Goal: Check status: Check status

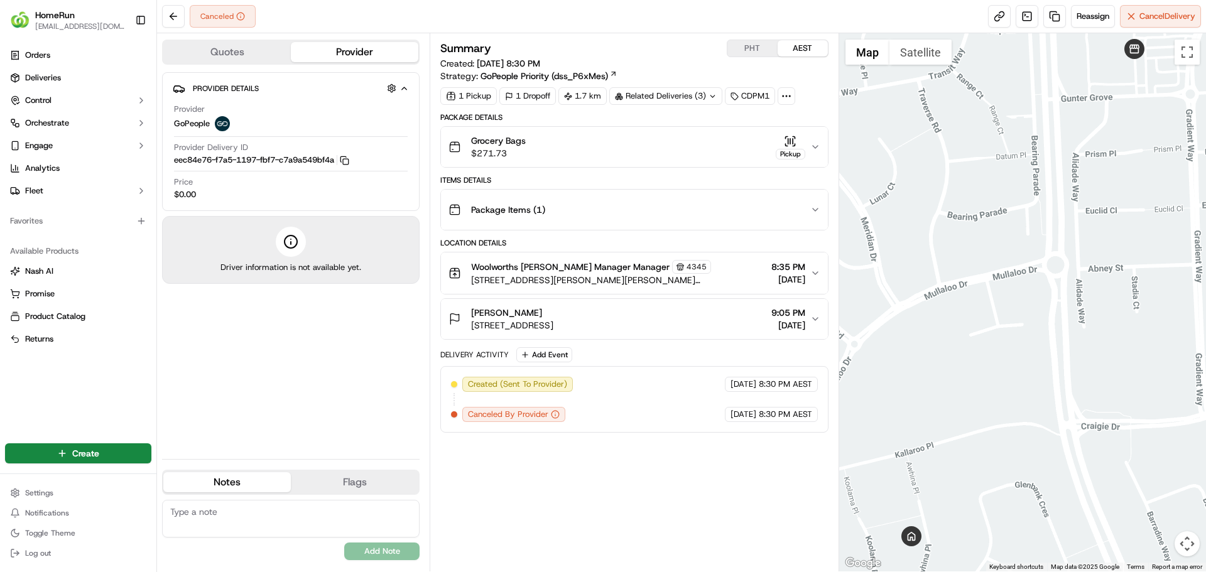
click at [241, 45] on button "Quotes" at bounding box center [227, 52] width 128 height 20
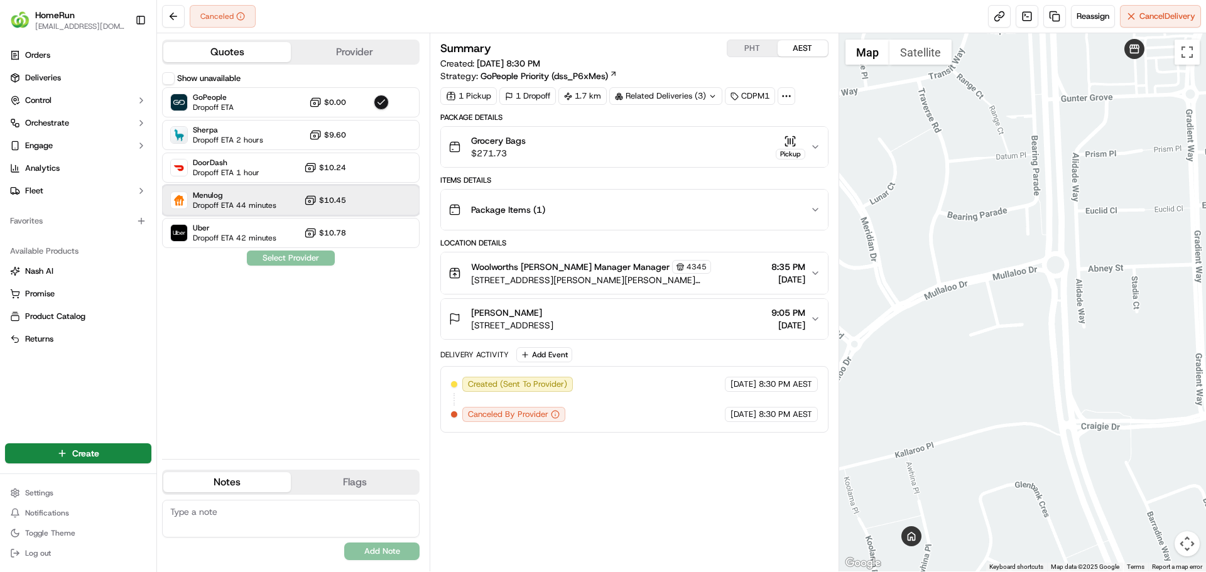
click at [293, 204] on div "Menulog Dropoff ETA 44 minutes $10.45" at bounding box center [291, 200] width 258 height 30
click at [245, 195] on span "Menulog" at bounding box center [235, 195] width 84 height 10
click at [300, 258] on div "Show unavailable GoPeople Dropoff ETA $0.00 Sherpa Dropoff ETA 2 hours $9.60 Do…" at bounding box center [291, 260] width 258 height 377
click at [381, 53] on button "Provider" at bounding box center [355, 52] width 128 height 20
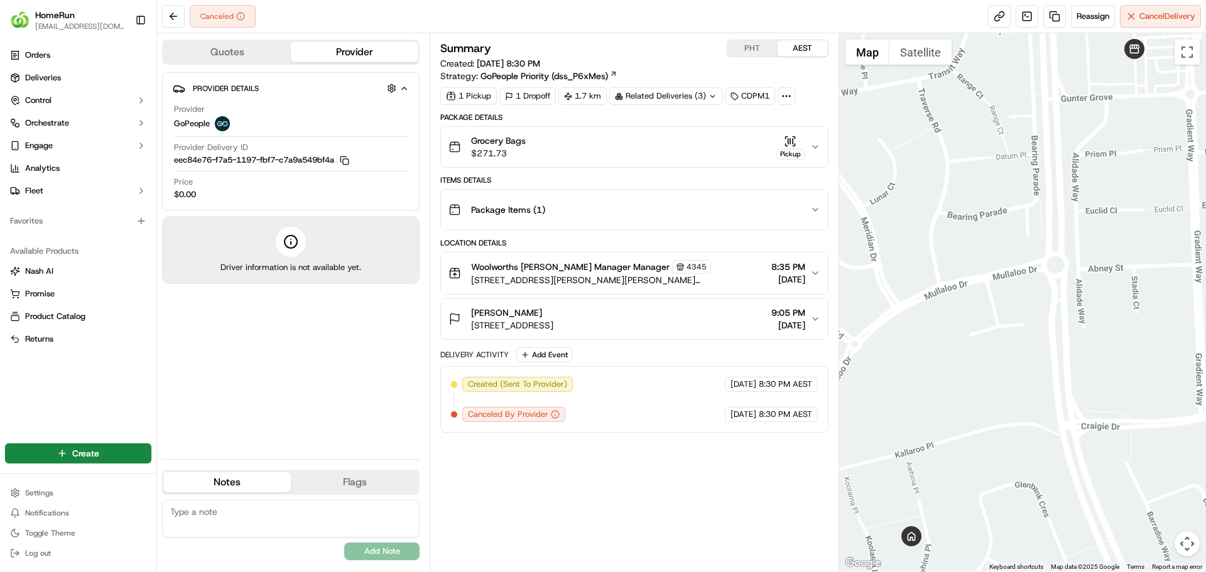
click at [199, 49] on button "Quotes" at bounding box center [227, 52] width 128 height 20
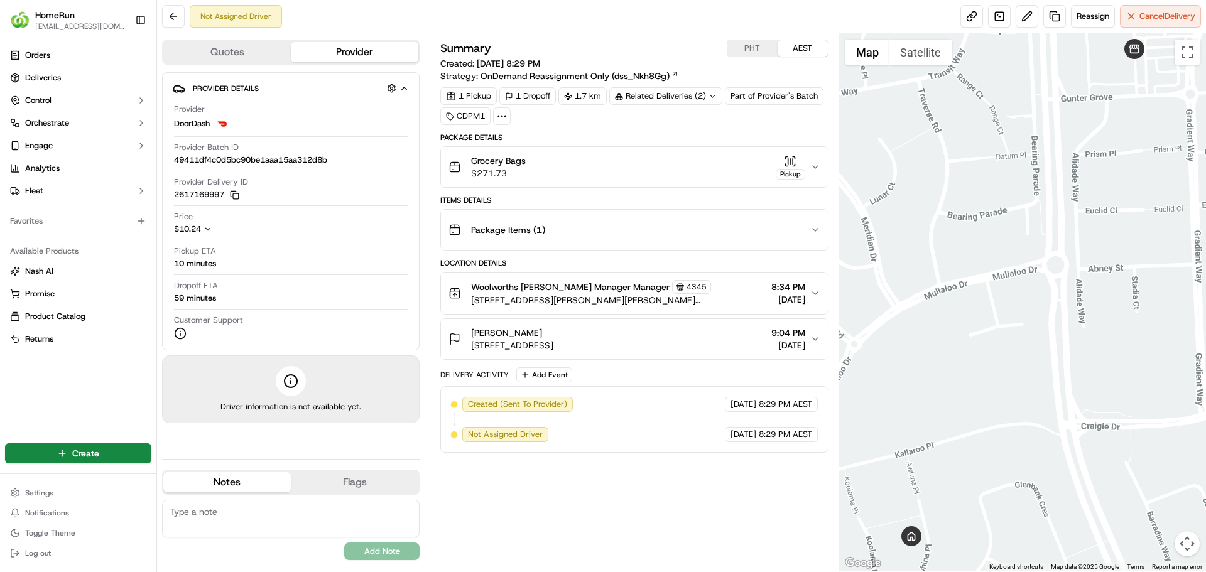
click at [227, 54] on button "Quotes" at bounding box center [227, 52] width 128 height 20
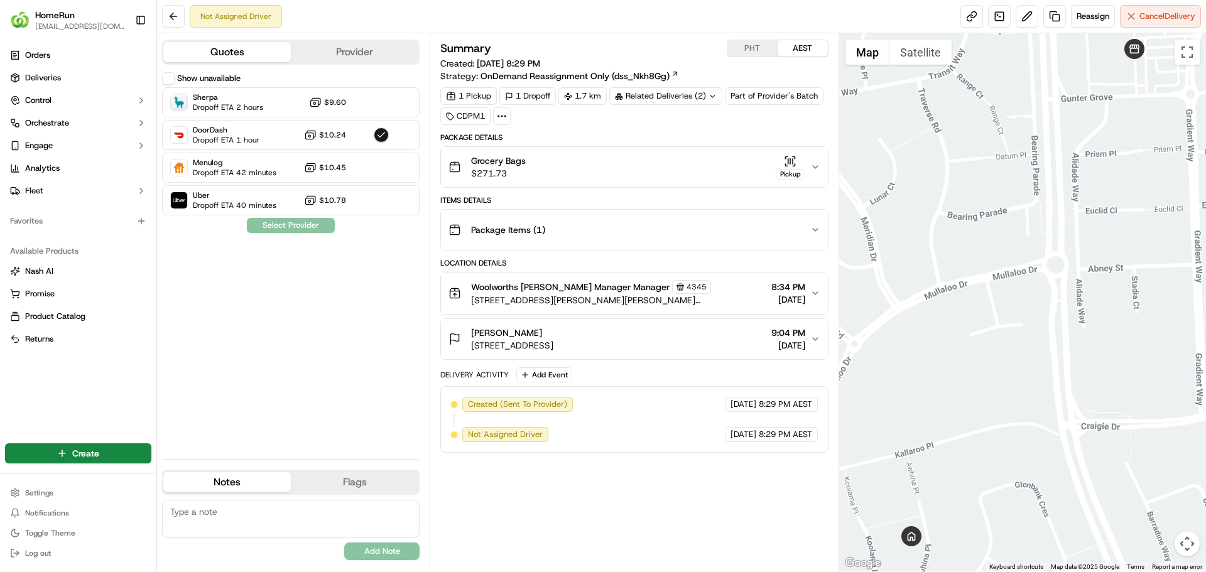
click at [328, 52] on button "Provider" at bounding box center [355, 52] width 128 height 20
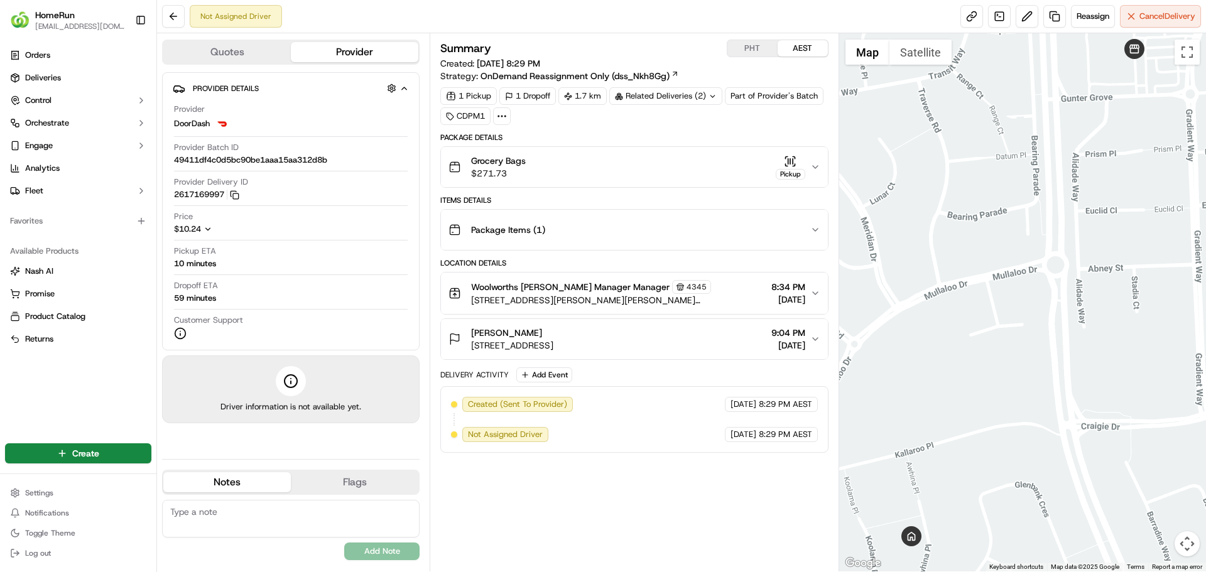
click at [249, 49] on button "Quotes" at bounding box center [227, 52] width 128 height 20
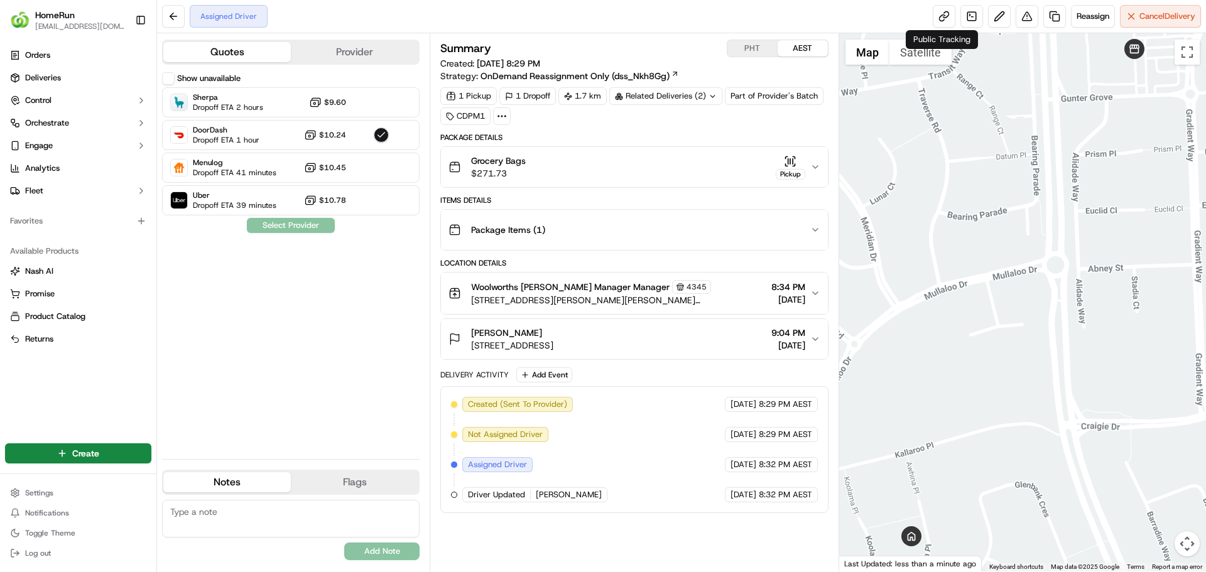
click at [690, 160] on div "Grocery Bags $271.73 Pickup" at bounding box center [629, 167] width 361 height 25
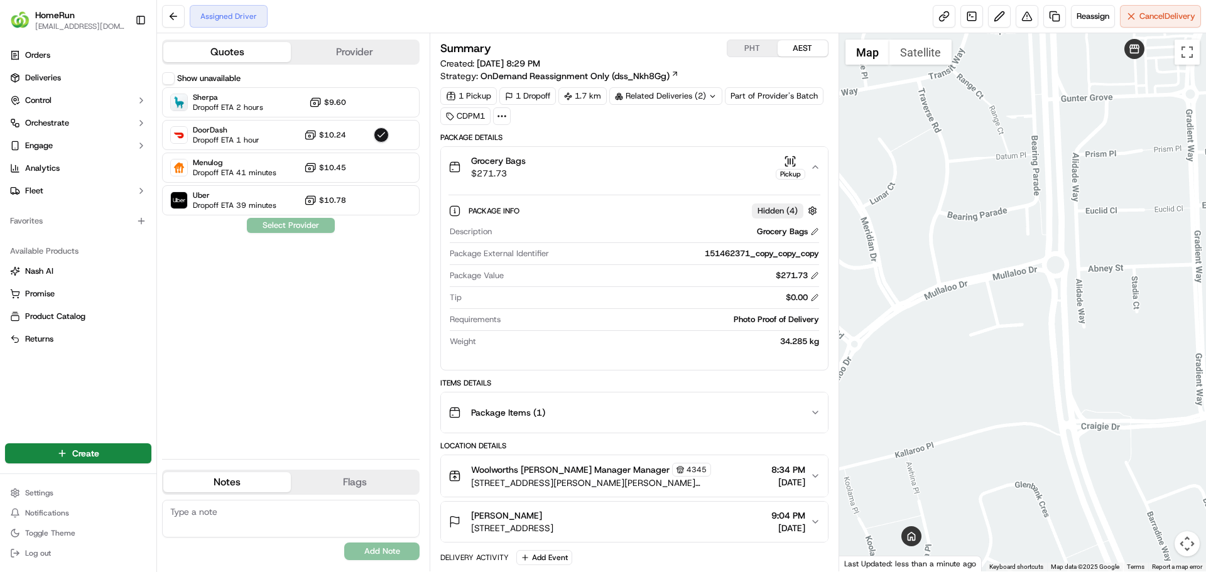
click at [782, 258] on div "151462371_copy_copy_copy" at bounding box center [686, 253] width 264 height 11
copy div "151462371_copy_copy_copy"
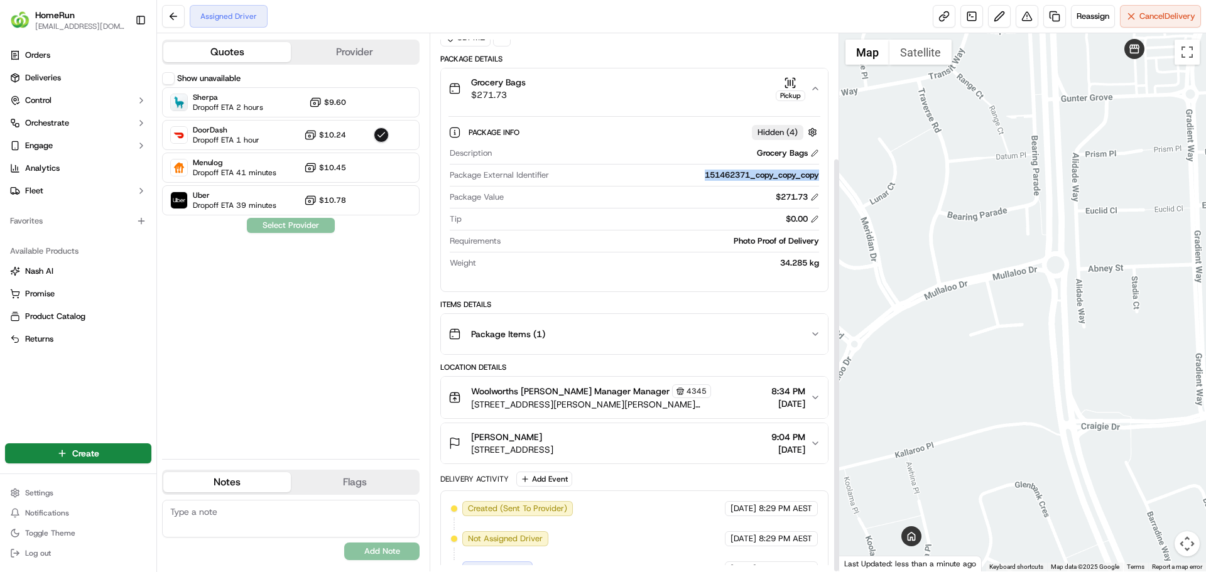
scroll to position [161, 0]
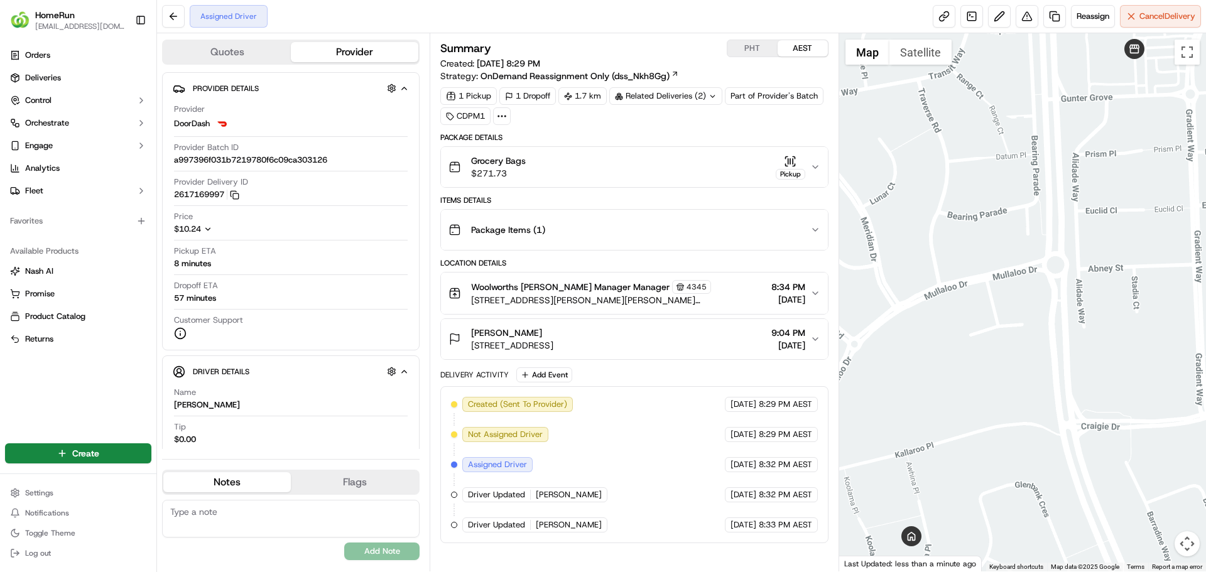
click at [706, 171] on div "Grocery Bags $271.73 Pickup" at bounding box center [629, 167] width 361 height 25
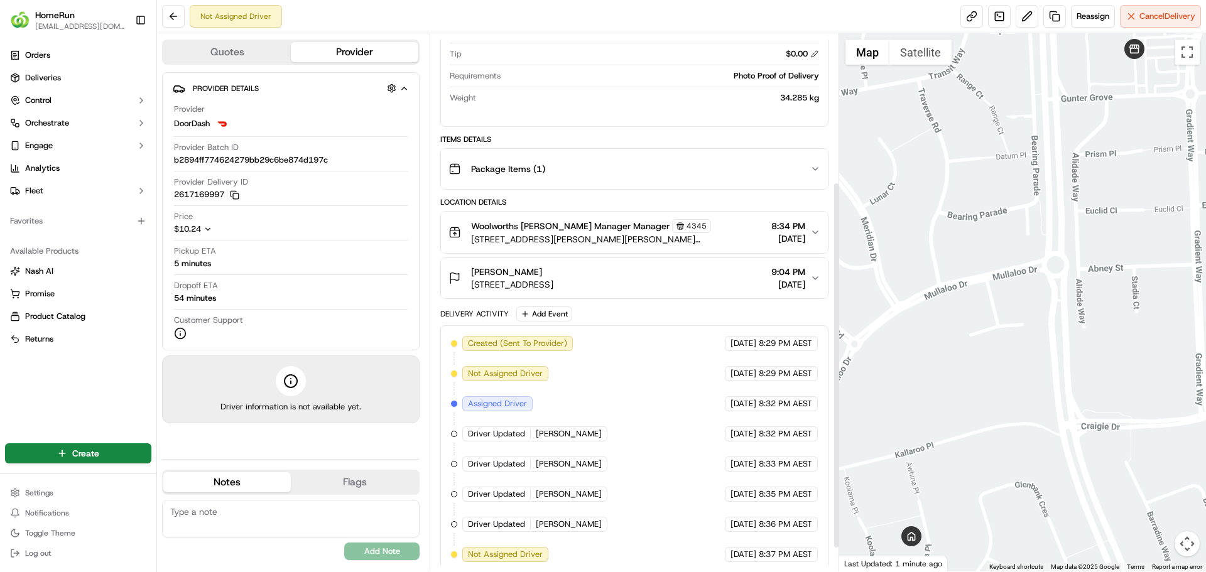
scroll to position [251, 0]
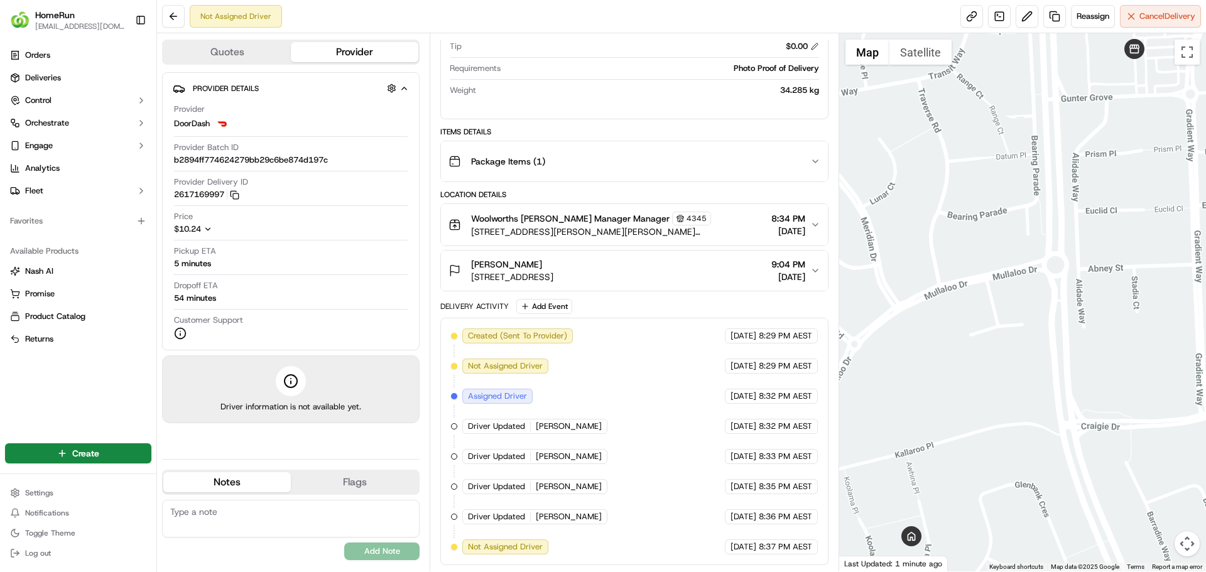
click at [255, 63] on div "Quotes Provider" at bounding box center [291, 52] width 258 height 25
click at [259, 53] on button "Quotes" at bounding box center [227, 52] width 128 height 20
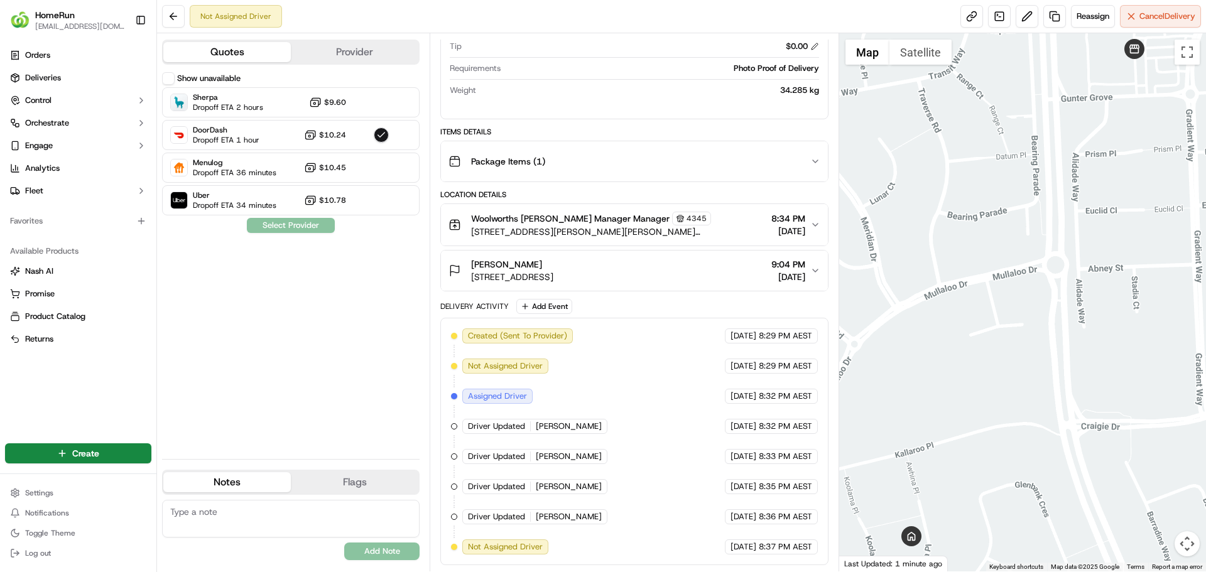
click at [339, 48] on button "Provider" at bounding box center [355, 52] width 128 height 20
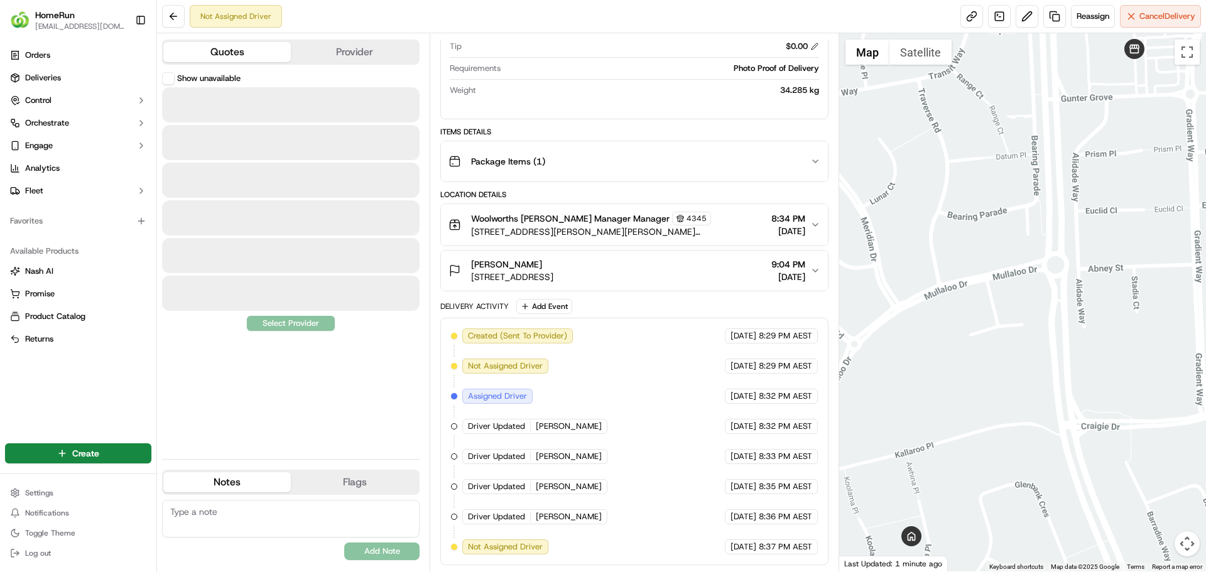
click at [267, 52] on button "Quotes" at bounding box center [227, 52] width 128 height 20
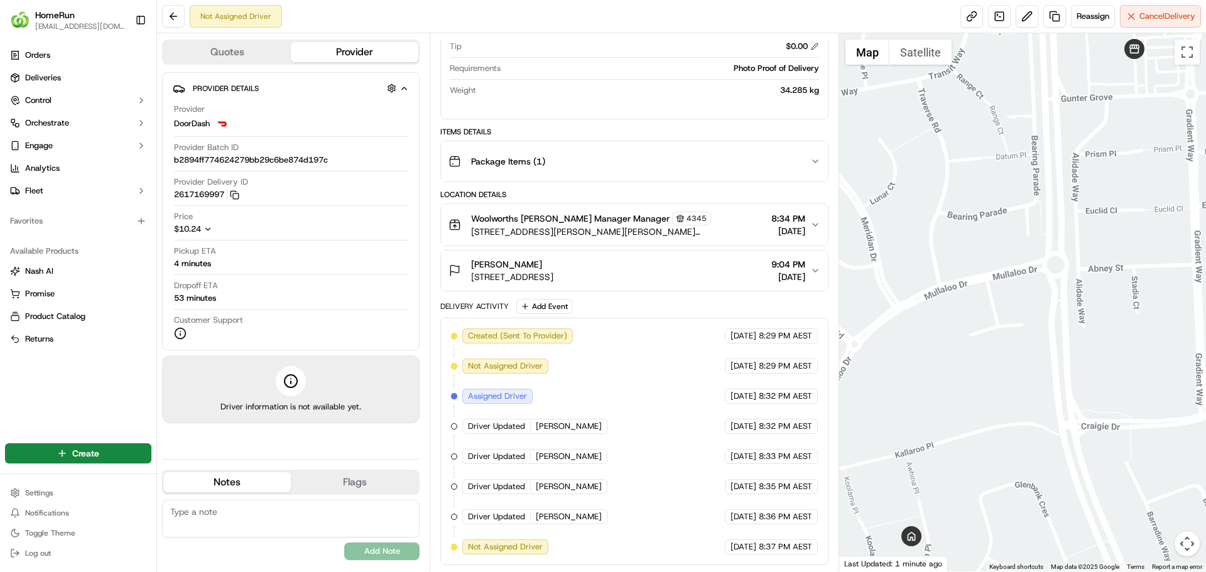
click at [344, 53] on button "Provider" at bounding box center [355, 52] width 128 height 20
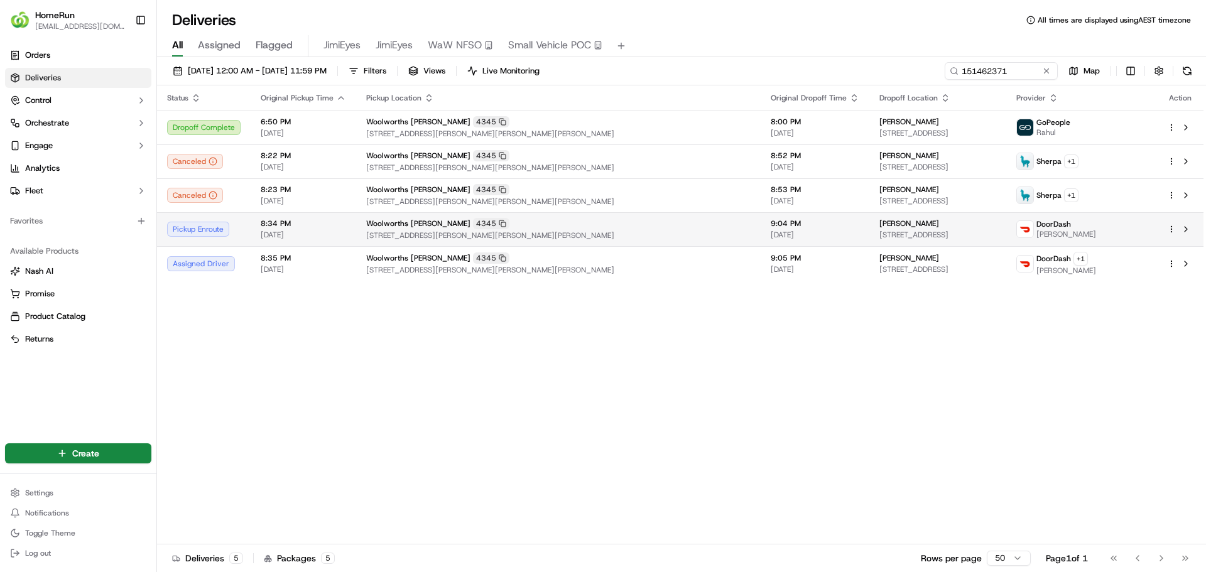
click at [521, 227] on div "Woolworths Beldon 4345" at bounding box center [558, 223] width 384 height 11
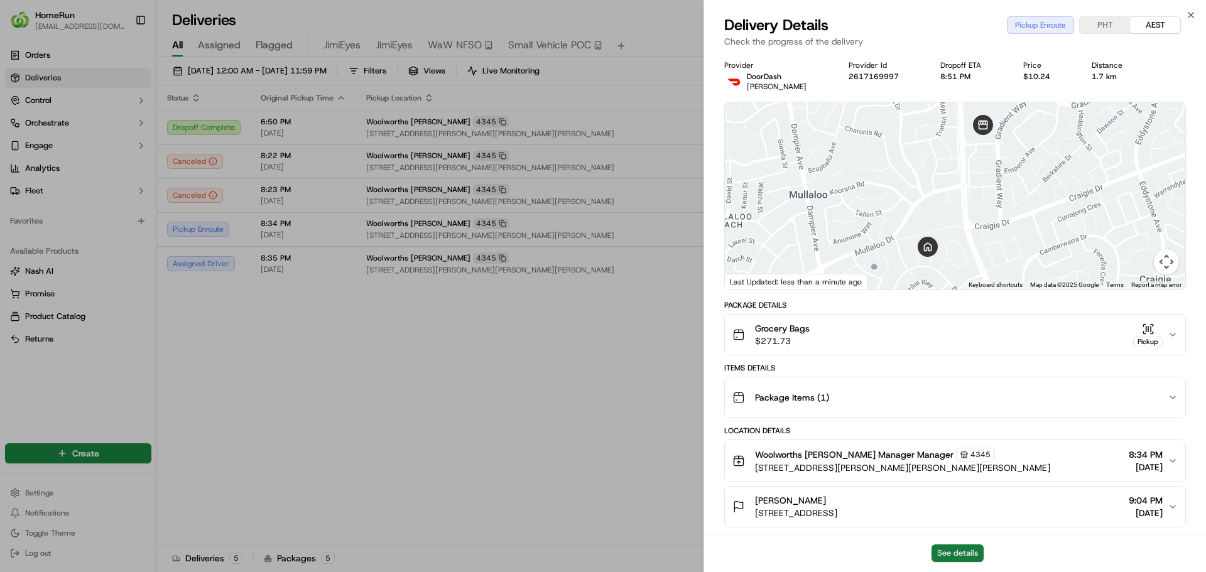
click at [955, 551] on button "See details" at bounding box center [958, 554] width 52 height 18
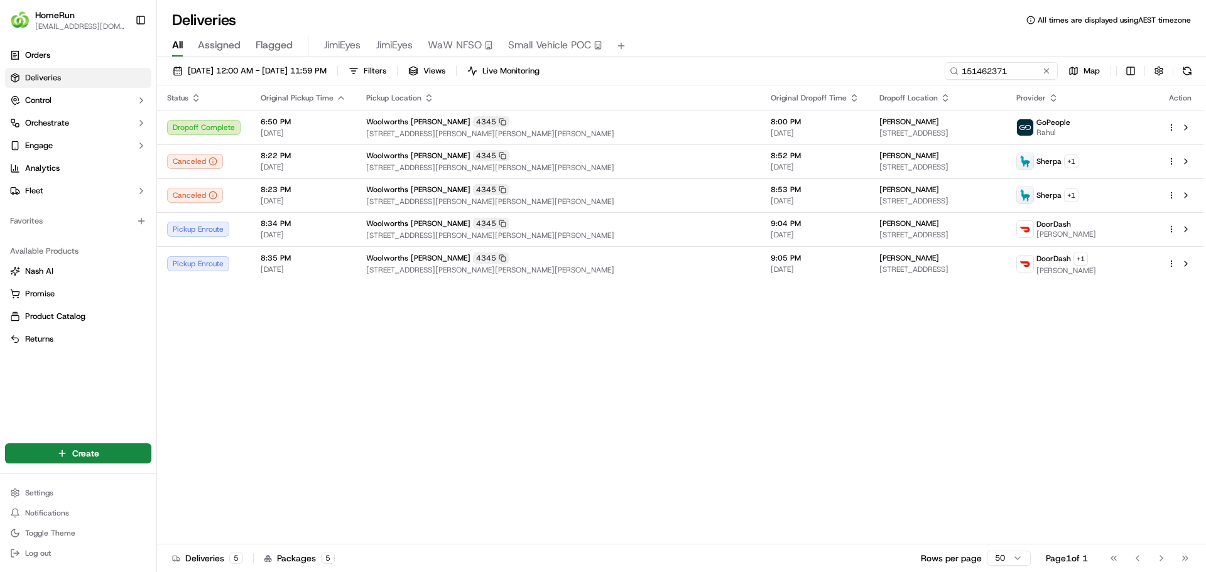
click at [535, 346] on div "Status Original Pickup Time Pickup Location Original Dropoff Time Dropoff Locat…" at bounding box center [680, 314] width 1047 height 459
click at [1045, 72] on button at bounding box center [1046, 71] width 13 height 13
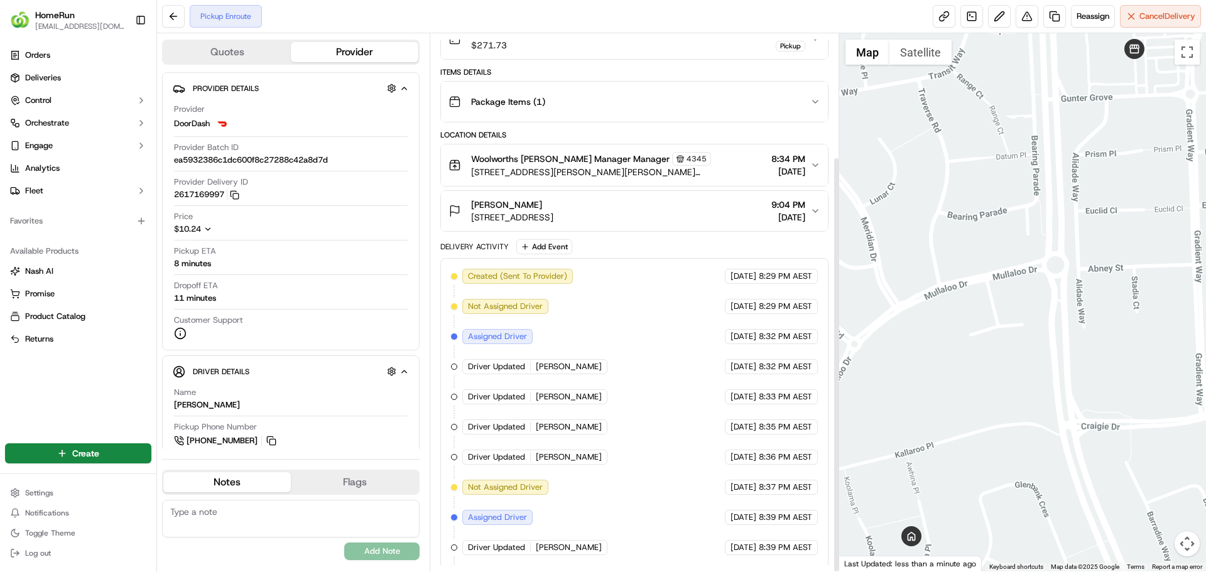
scroll to position [159, 0]
